Goal: Find specific page/section: Find specific page/section

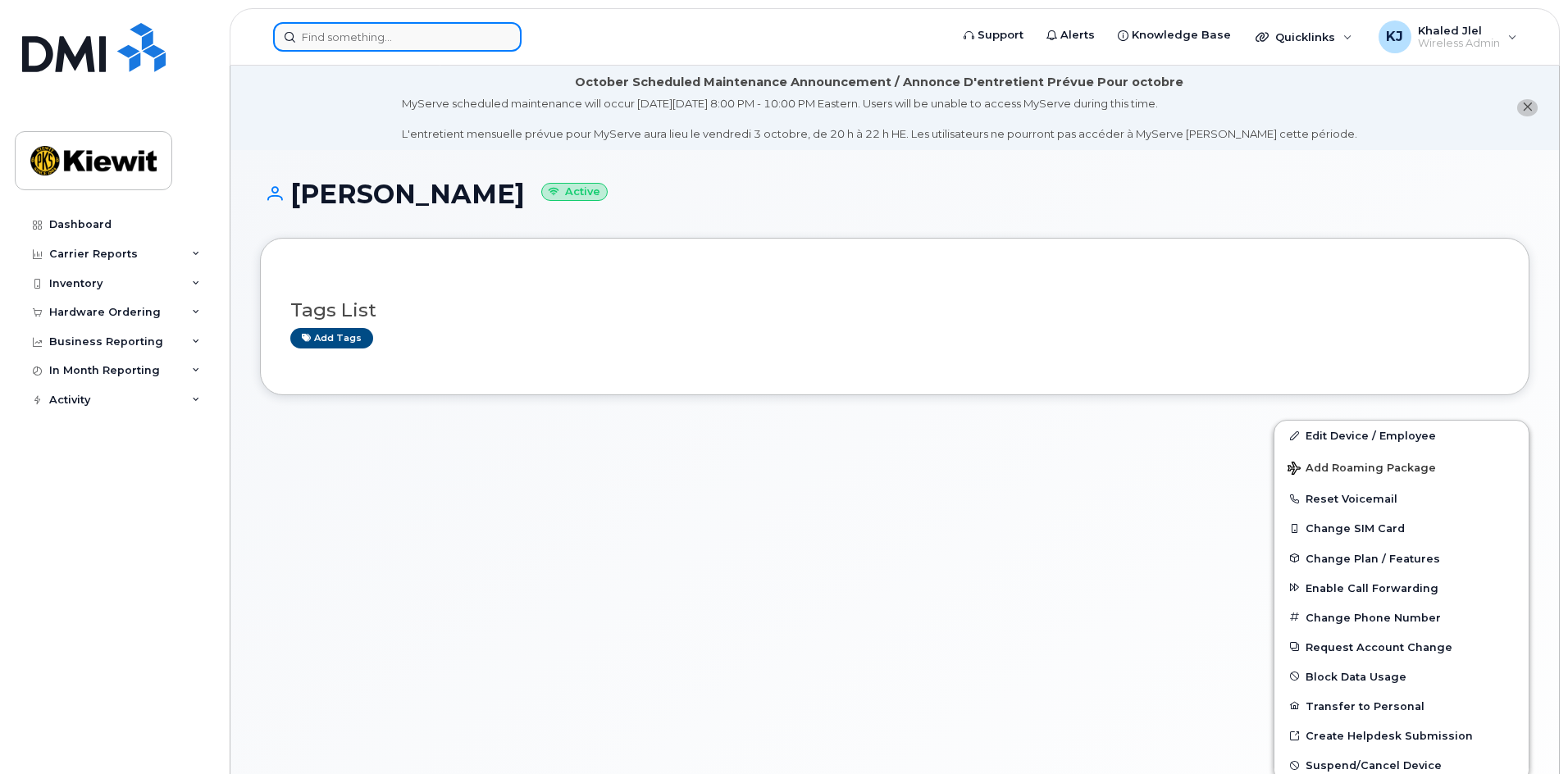
click at [343, 29] on input at bounding box center [398, 36] width 248 height 29
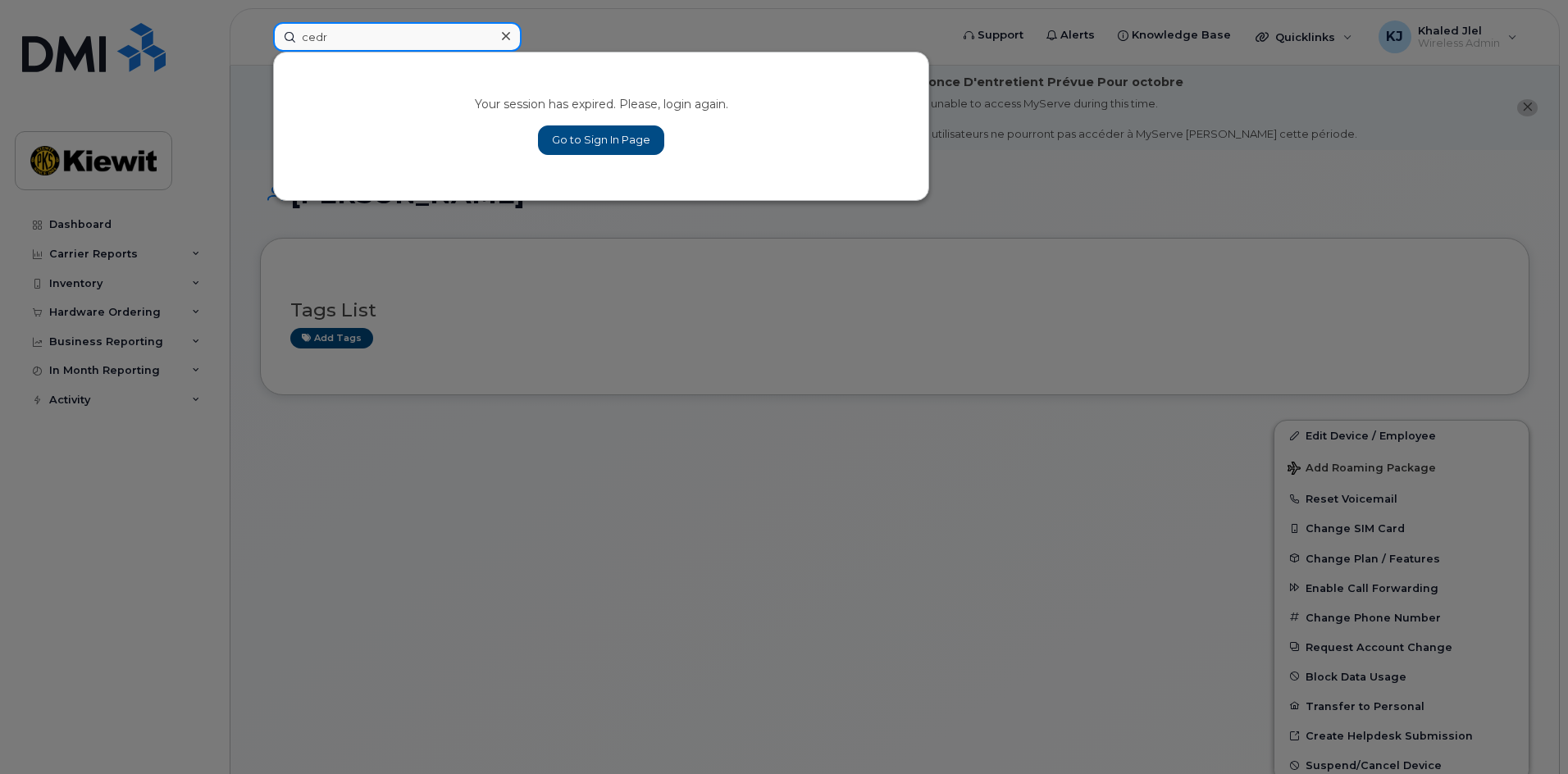
type input "cedr"
click at [611, 143] on link "Go to Sign In Page" at bounding box center [601, 139] width 126 height 29
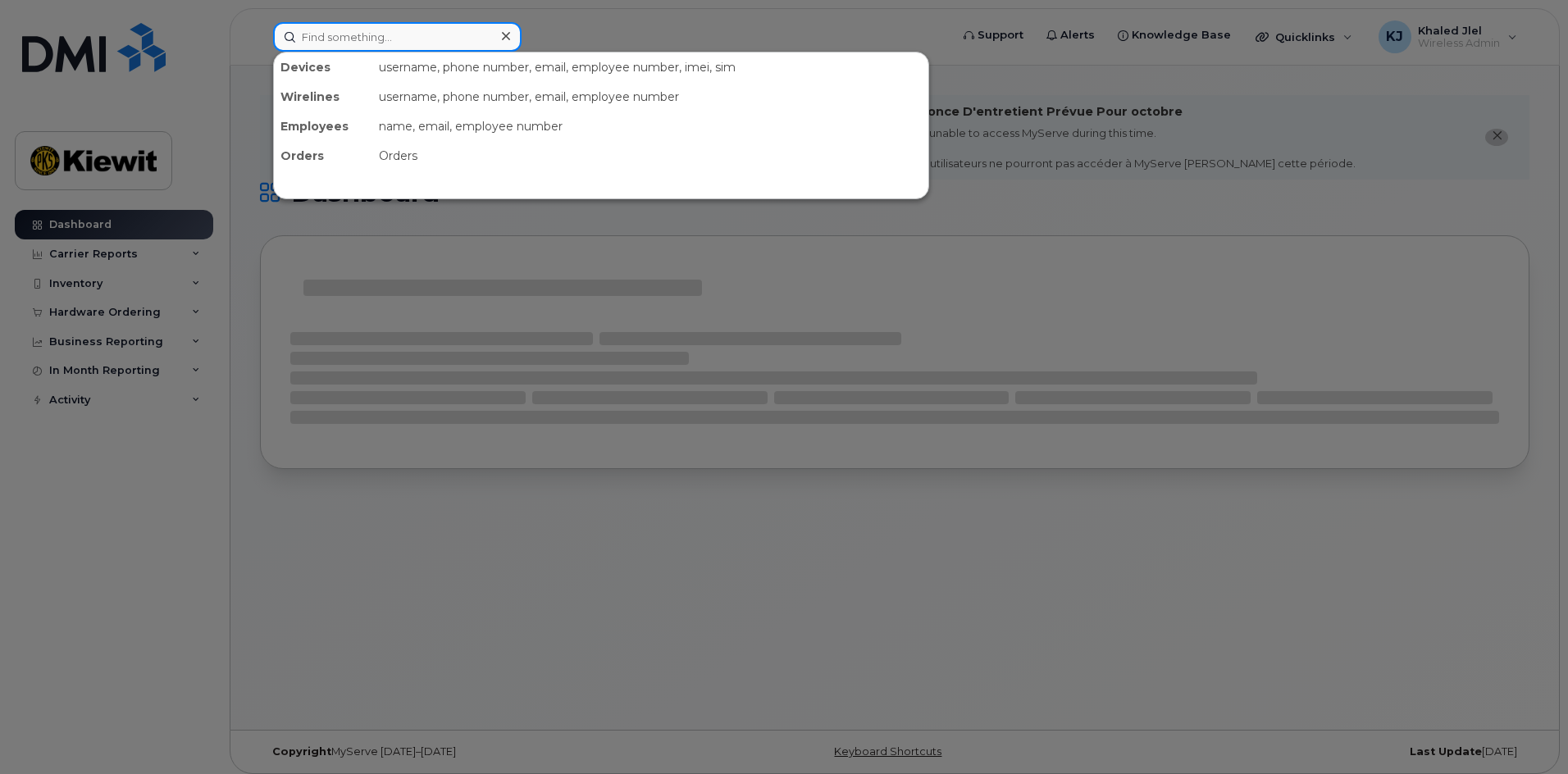
click at [419, 42] on input at bounding box center [398, 36] width 248 height 29
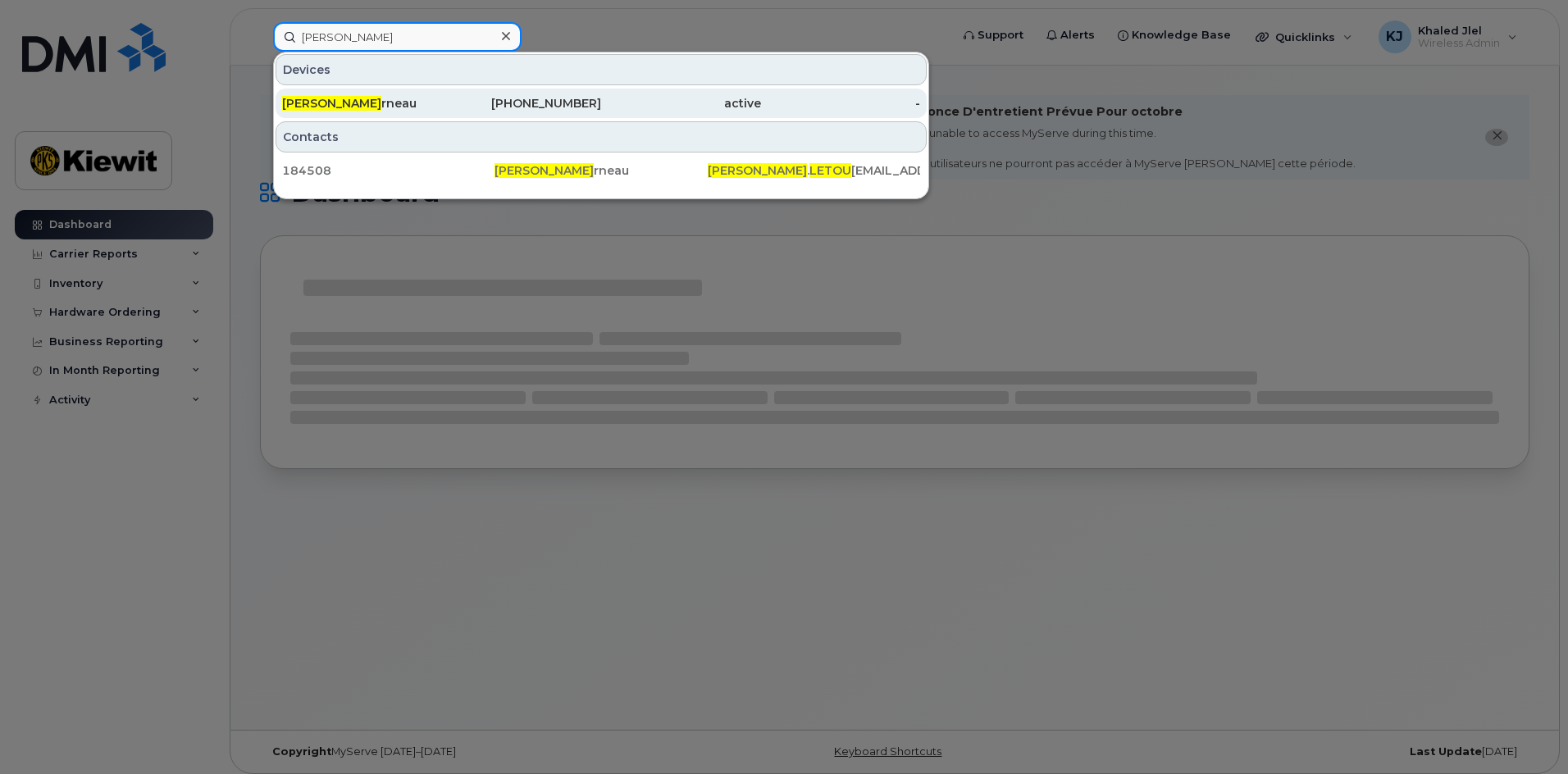
type input "cedric letou"
click at [407, 94] on div "Cedric Letou rneau" at bounding box center [362, 103] width 160 height 29
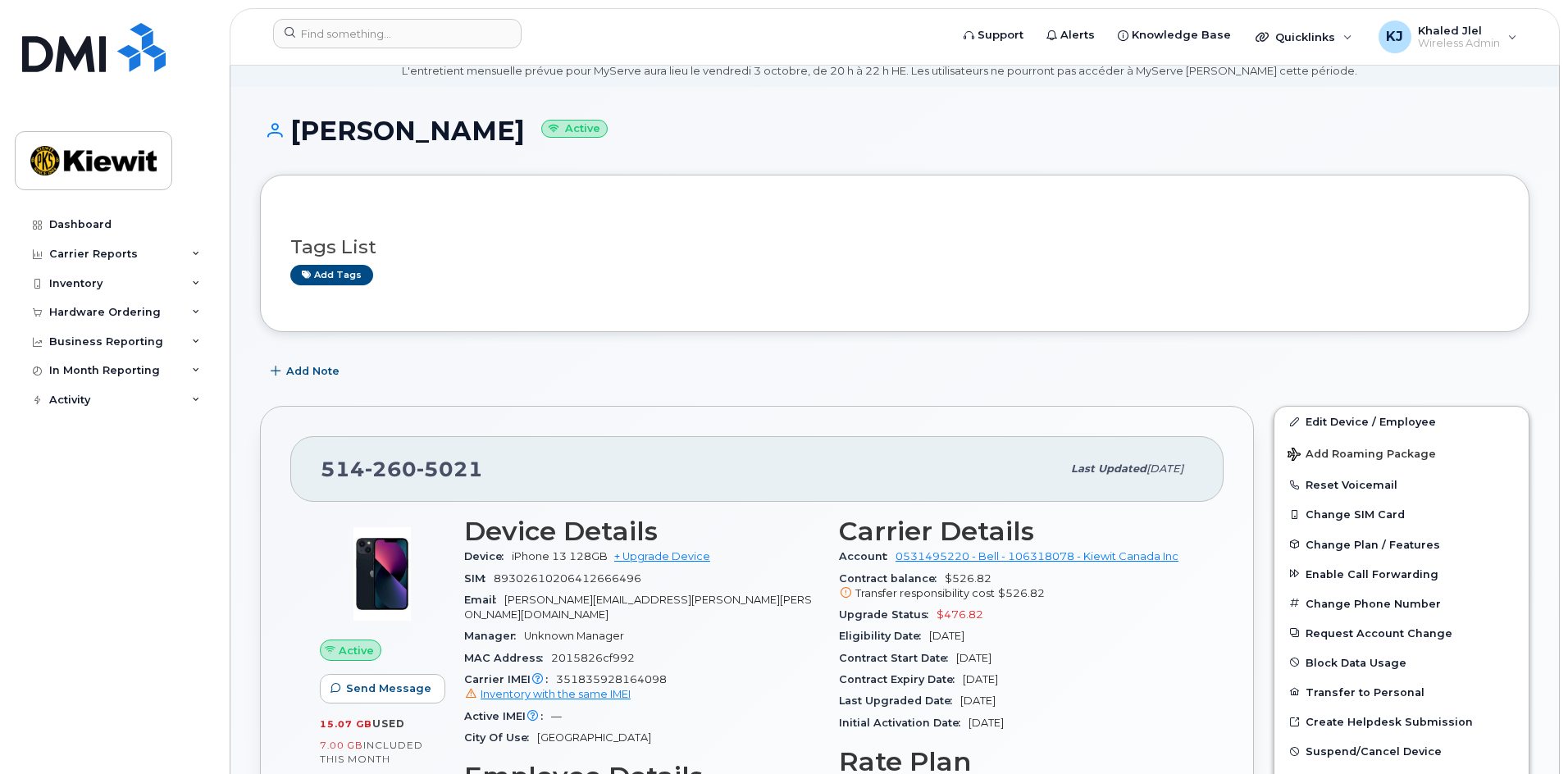
scroll to position [82, 0]
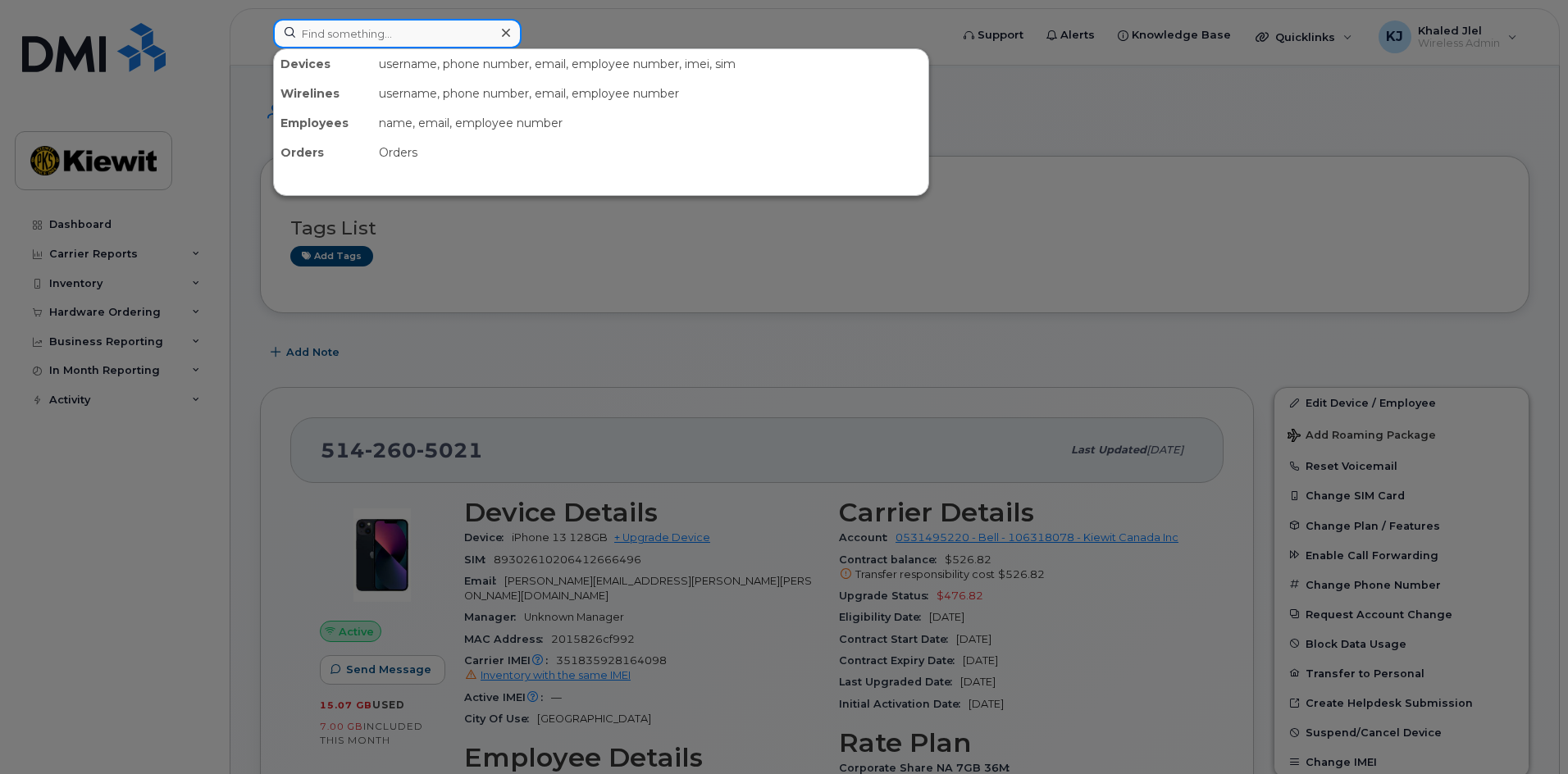
click at [288, 25] on input at bounding box center [398, 33] width 248 height 29
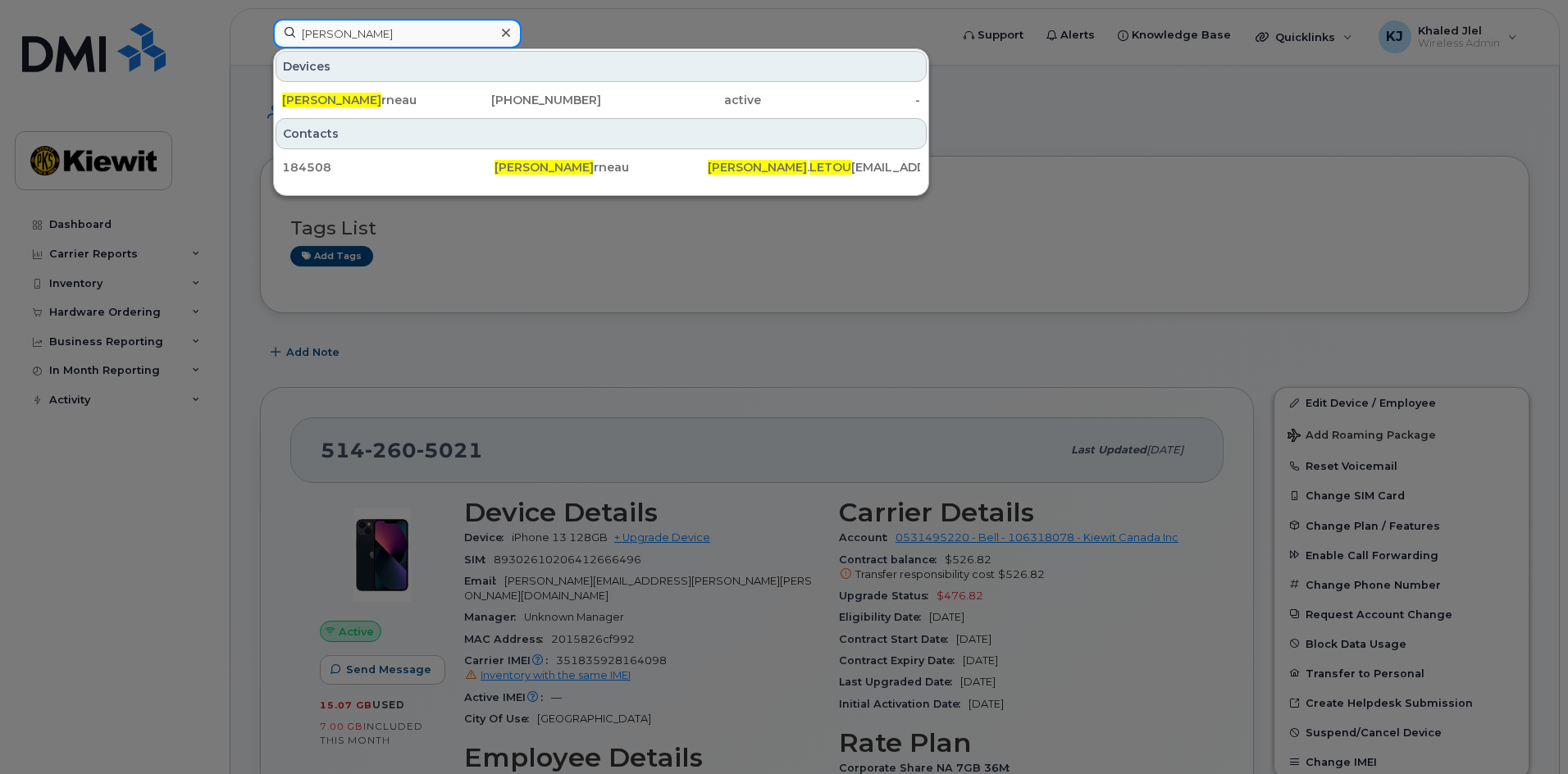
type input "[PERSON_NAME]"
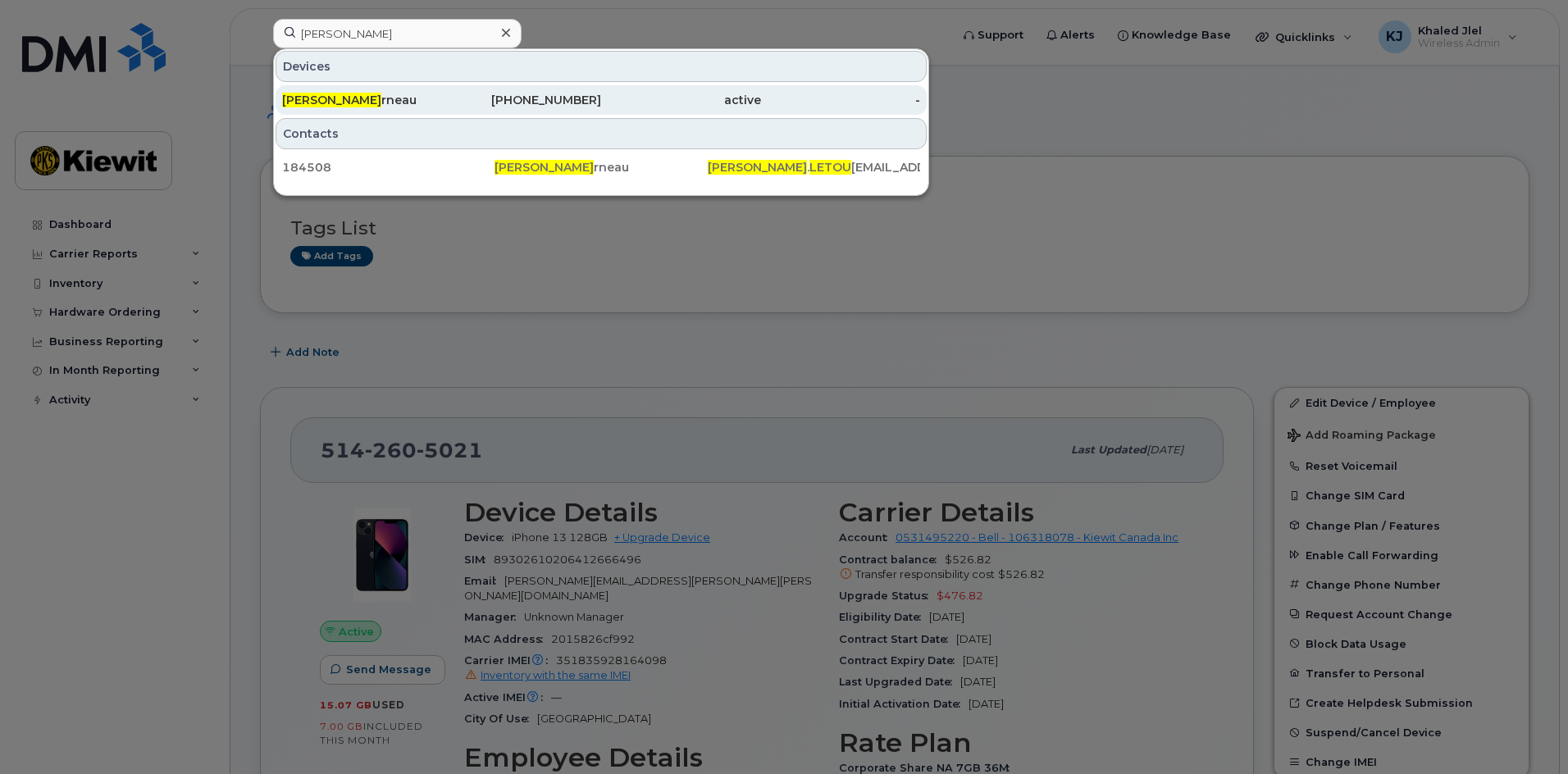
click at [401, 94] on div "Cedric Letou rneau" at bounding box center [362, 100] width 160 height 16
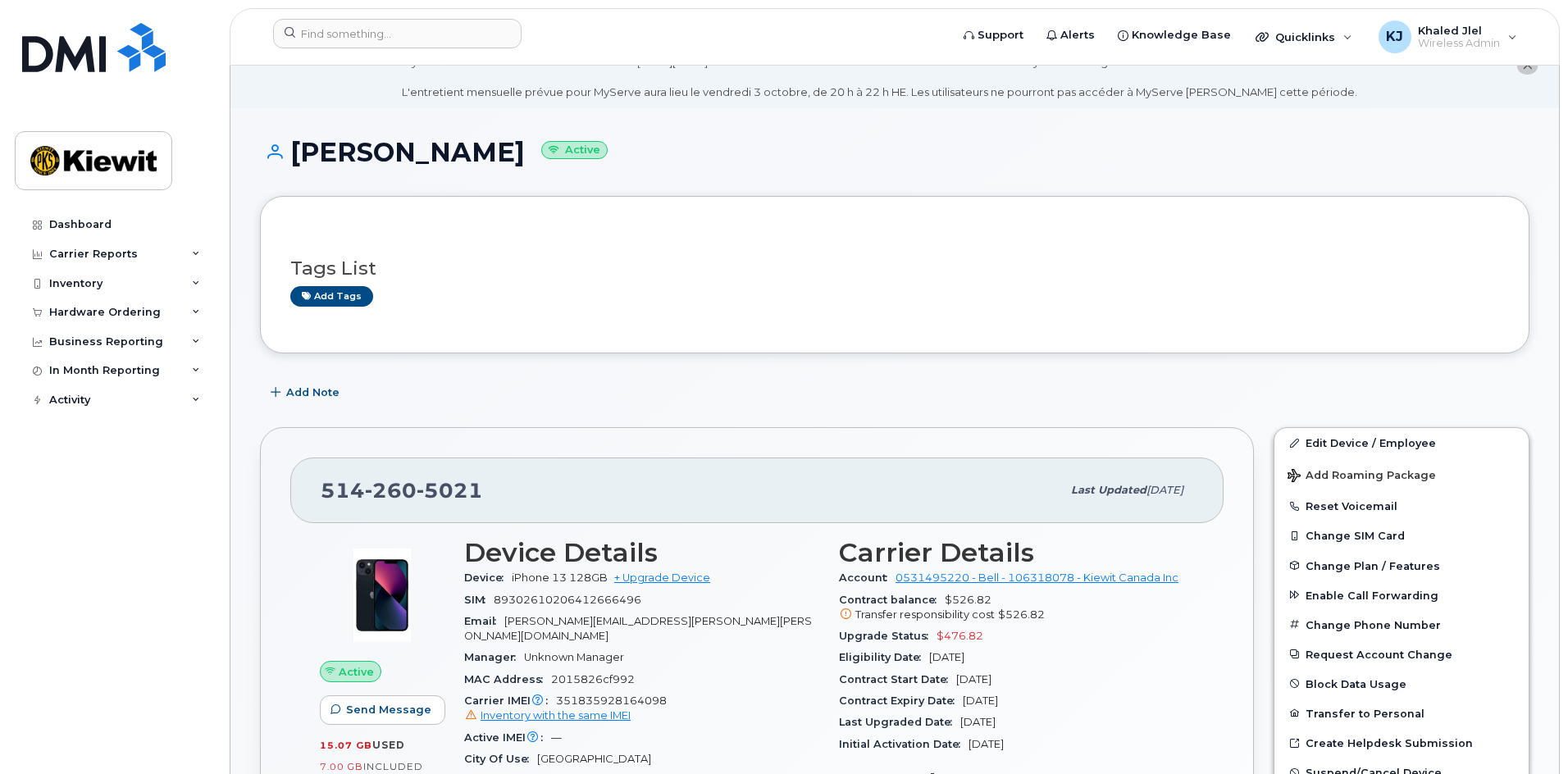
scroll to position [82, 0]
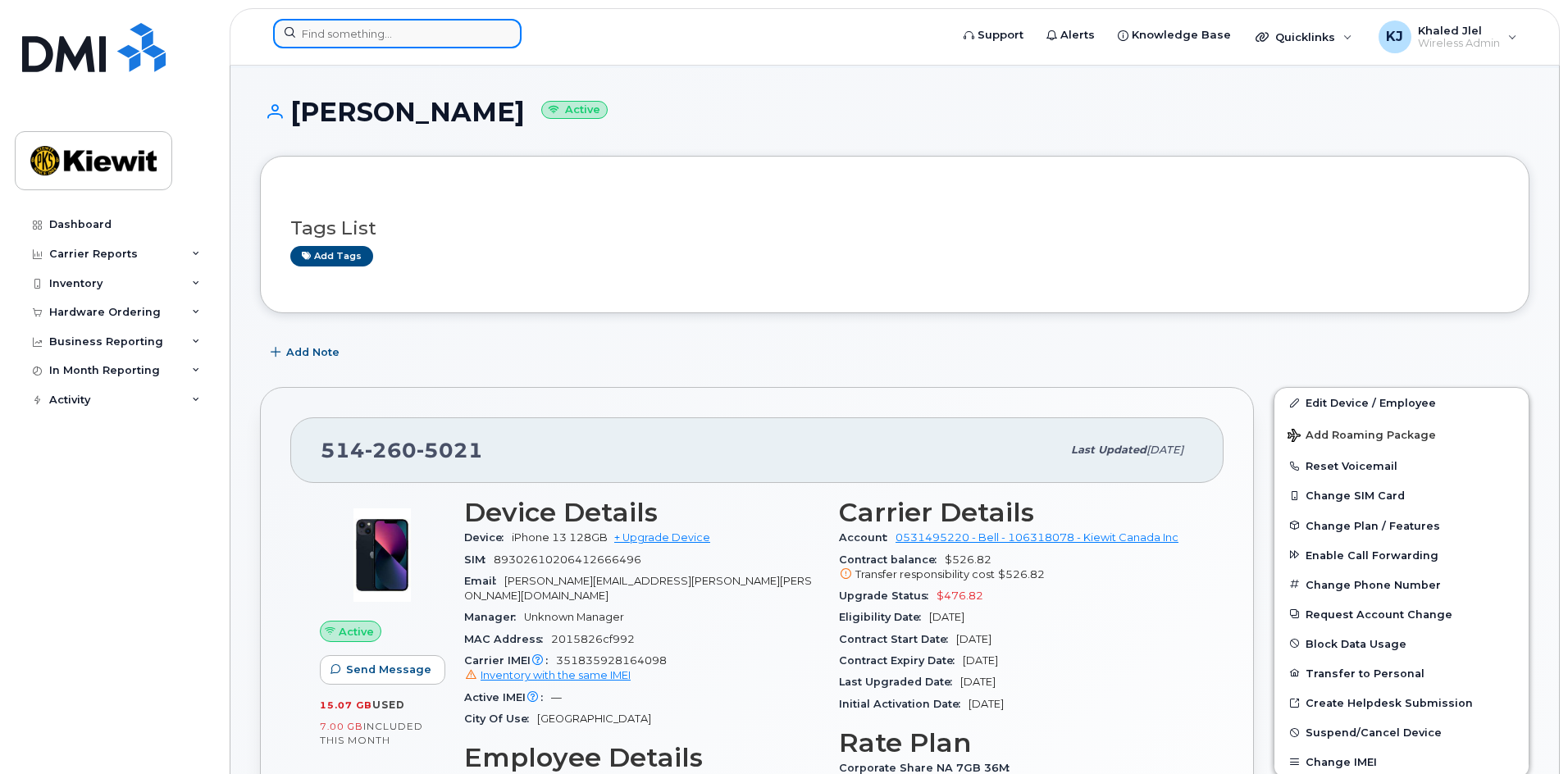
click at [383, 38] on input at bounding box center [398, 33] width 248 height 29
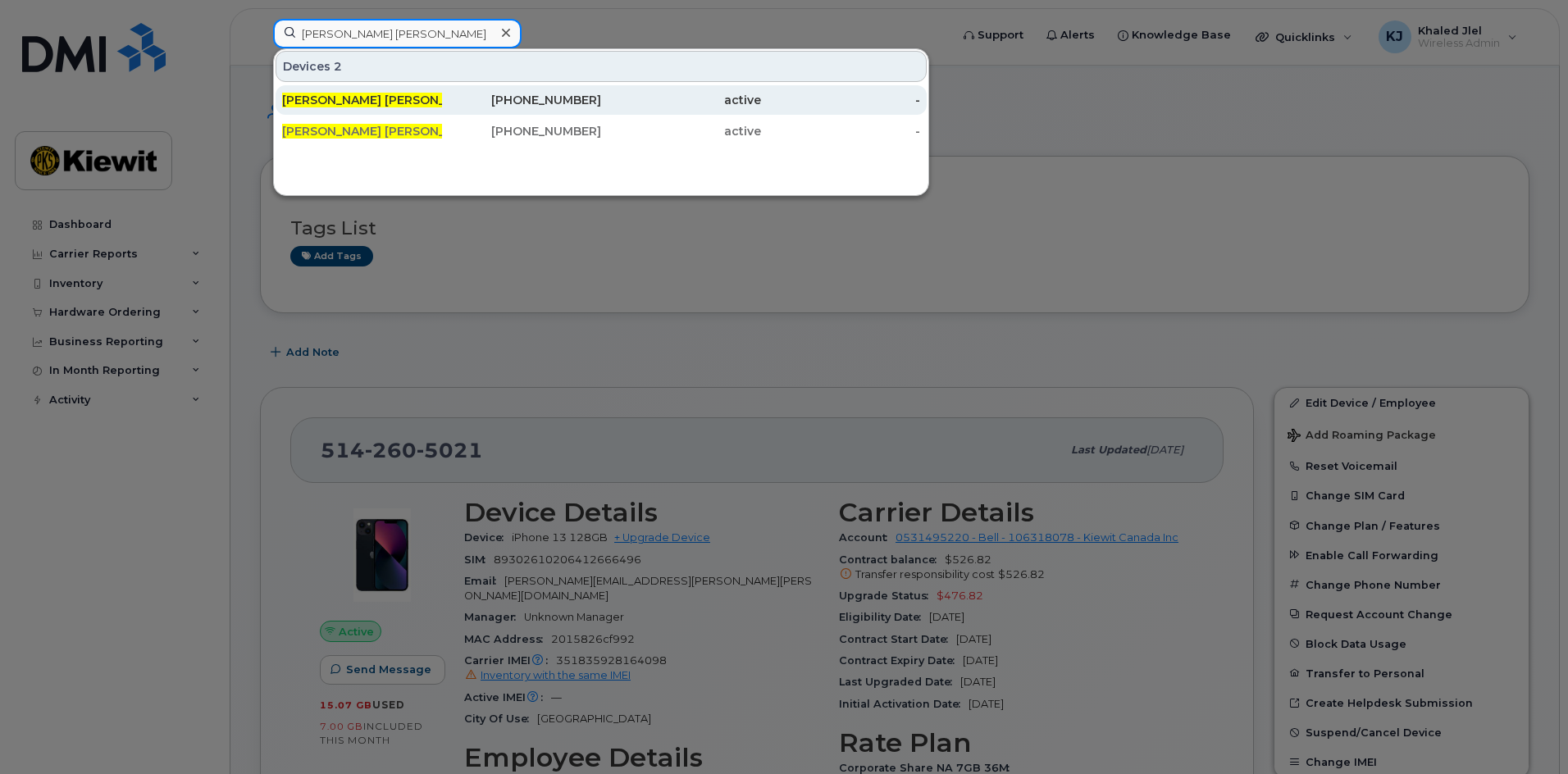
type input "marie christine"
click at [579, 109] on div "514-951-5716" at bounding box center [522, 99] width 160 height 29
